Goal: Communication & Community: Answer question/provide support

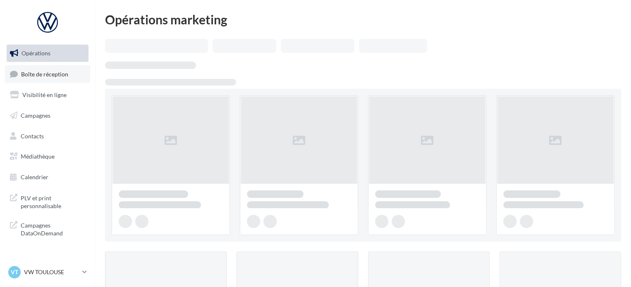
click at [69, 72] on link "Boîte de réception" at bounding box center [47, 74] width 85 height 18
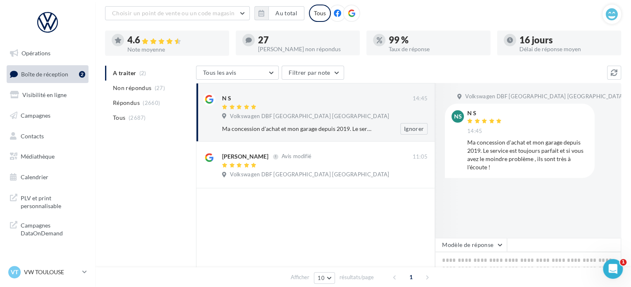
scroll to position [48, 0]
click at [238, 116] on span "Volkswagen DBF Toulouse Espagne" at bounding box center [309, 115] width 159 height 7
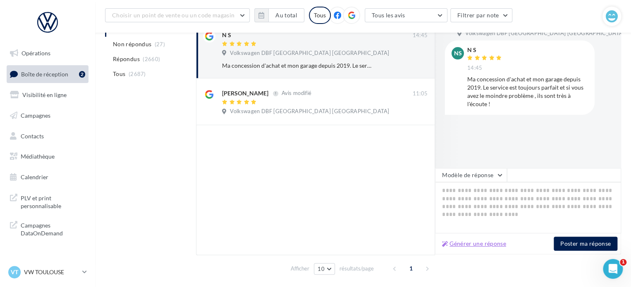
click at [462, 246] on button "Générer une réponse" at bounding box center [474, 244] width 71 height 10
type textarea "**********"
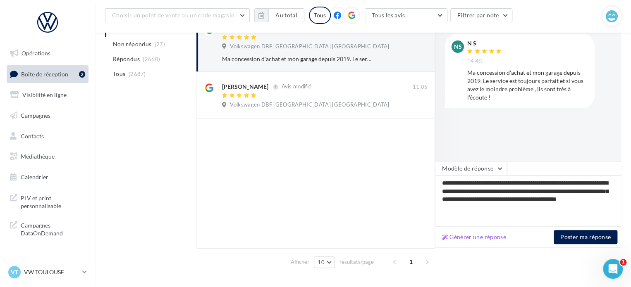
scroll to position [134, 0]
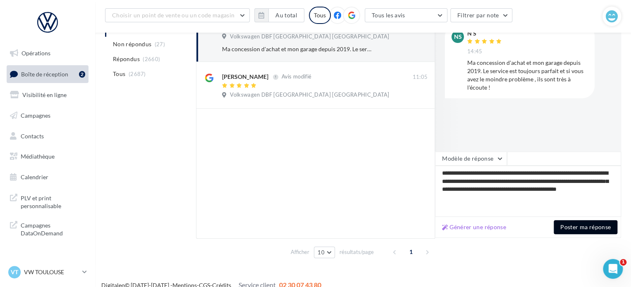
click at [573, 224] on button "Poster ma réponse" at bounding box center [585, 227] width 64 height 14
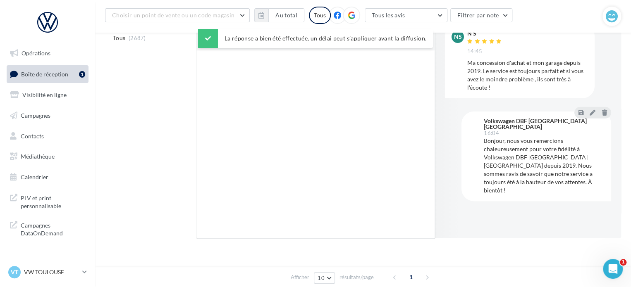
scroll to position [0, 0]
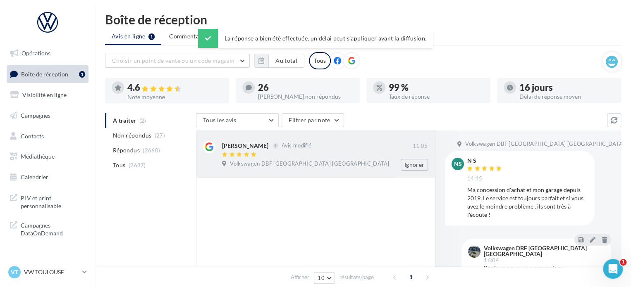
click at [238, 162] on span "Volkswagen DBF Toulouse Espagne" at bounding box center [309, 163] width 159 height 7
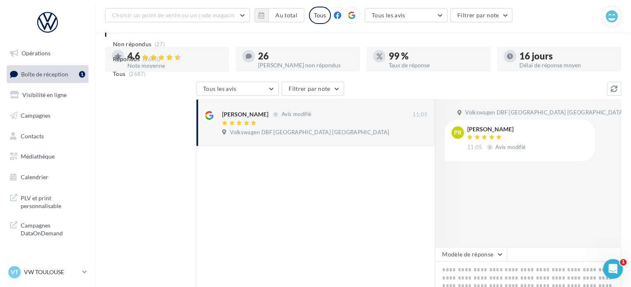
scroll to position [144, 0]
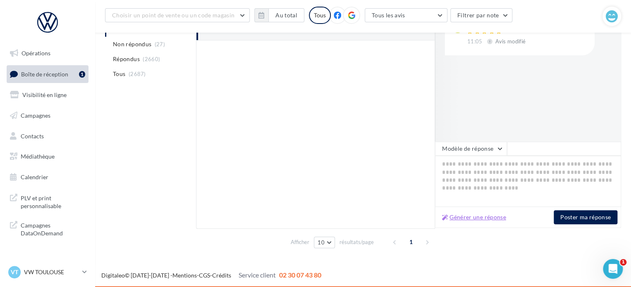
click at [472, 219] on button "Générer une réponse" at bounding box center [474, 217] width 71 height 10
type textarea "**********"
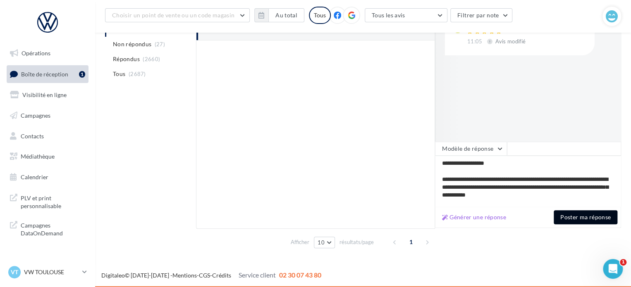
click at [582, 219] on button "Poster ma réponse" at bounding box center [585, 217] width 64 height 14
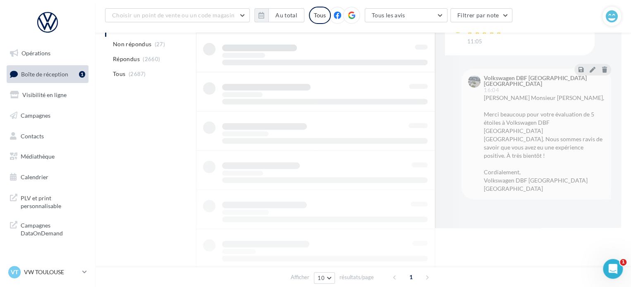
scroll to position [64, 0]
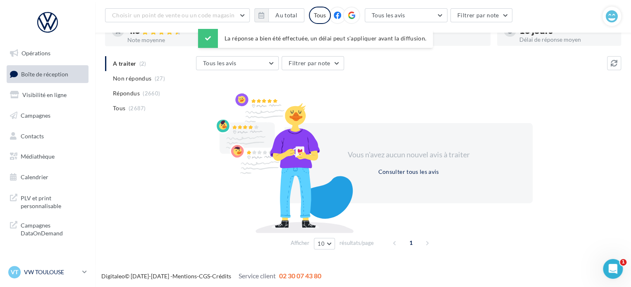
click at [61, 267] on div "VT VW TOULOUSE vw-cap-dup" at bounding box center [43, 272] width 71 height 12
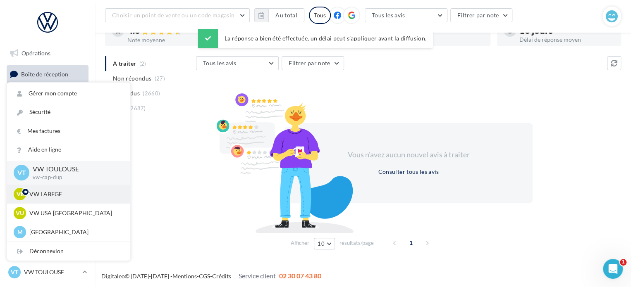
click at [92, 190] on div "VL VW LABEGE vw-lab-dup" at bounding box center [69, 194] width 110 height 12
